Goal: Navigation & Orientation: Find specific page/section

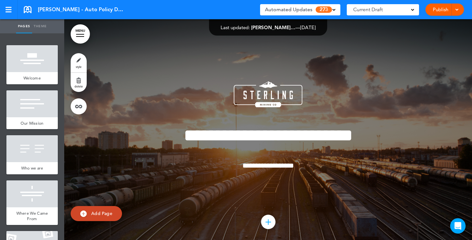
scroll to position [4512, 0]
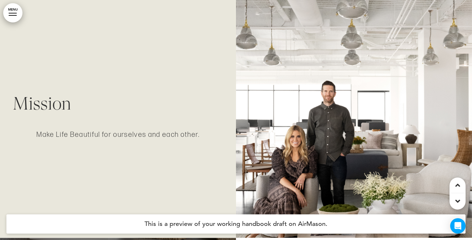
click at [18, 14] on link "MENU" at bounding box center [12, 12] width 19 height 19
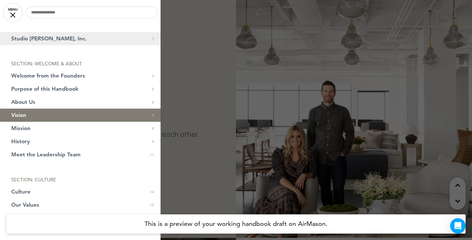
click at [19, 33] on link "Studio McGee, Inc. 1" at bounding box center [80, 38] width 161 height 13
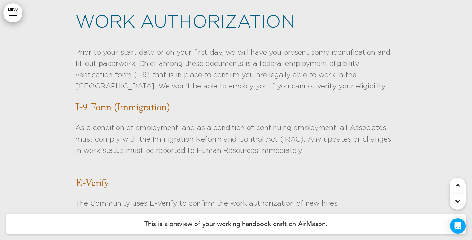
click at [9, 17] on link "MENU" at bounding box center [12, 12] width 19 height 19
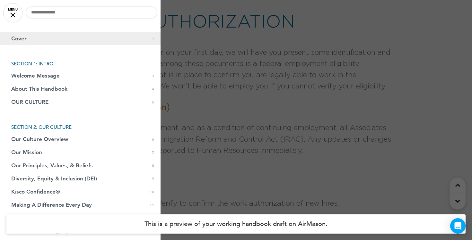
click at [30, 42] on link "Cover 0 1" at bounding box center [80, 38] width 161 height 13
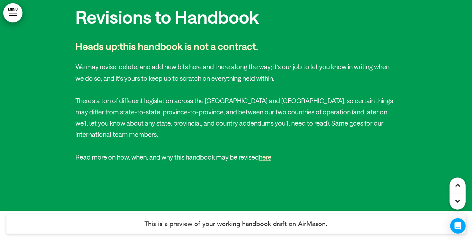
click at [13, 14] on link "MENU" at bounding box center [12, 12] width 19 height 19
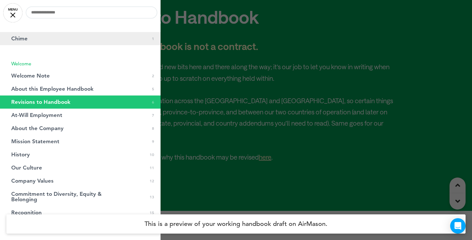
click at [30, 34] on link "Chime 0 1" at bounding box center [80, 38] width 161 height 13
